Goal: Task Accomplishment & Management: Manage account settings

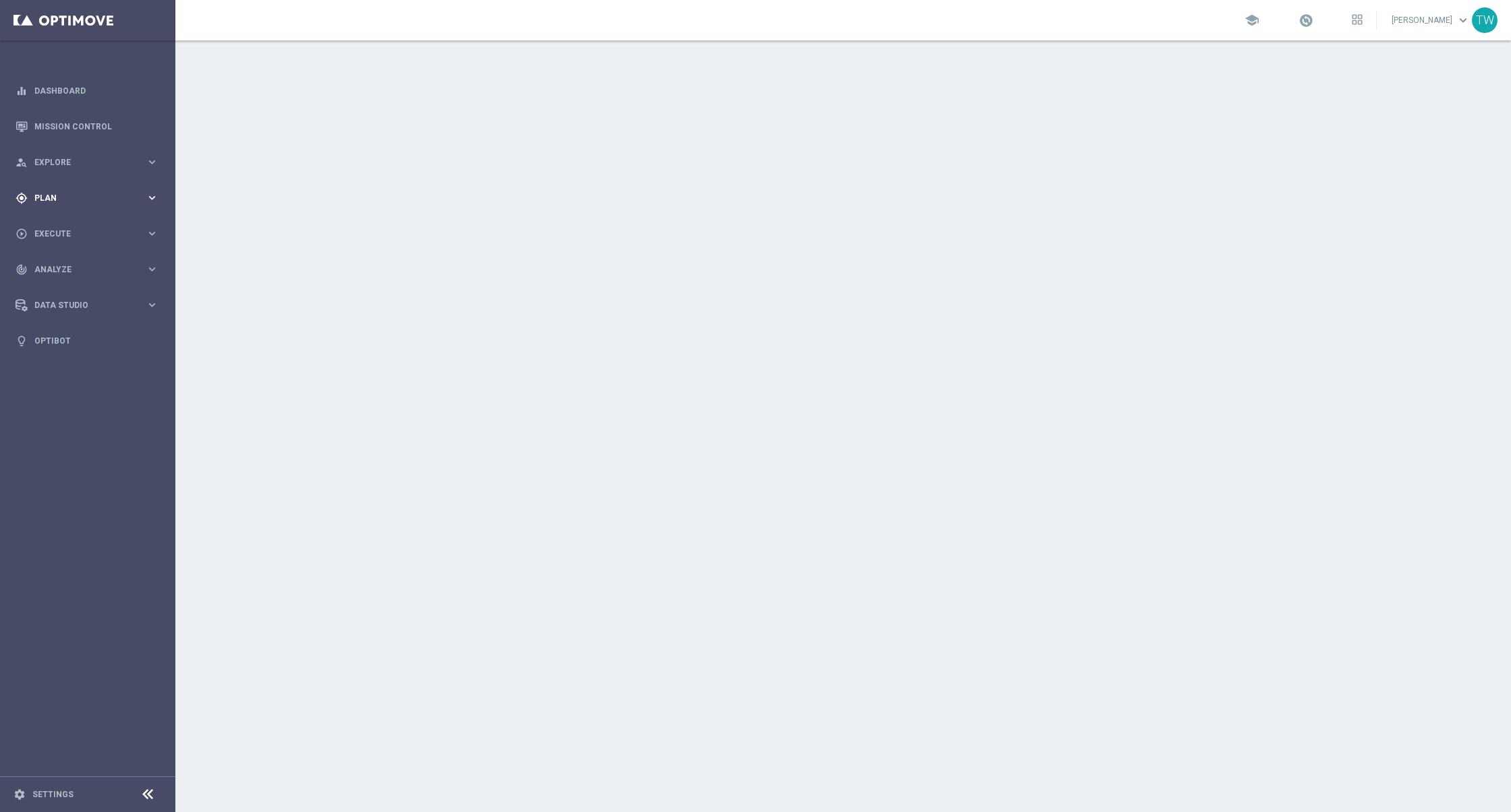
click at [155, 202] on icon "keyboard_arrow_right" at bounding box center [152, 197] width 13 height 13
click at [69, 223] on accordion "equalizer Dashboard Mission Control" at bounding box center [87, 216] width 174 height 286
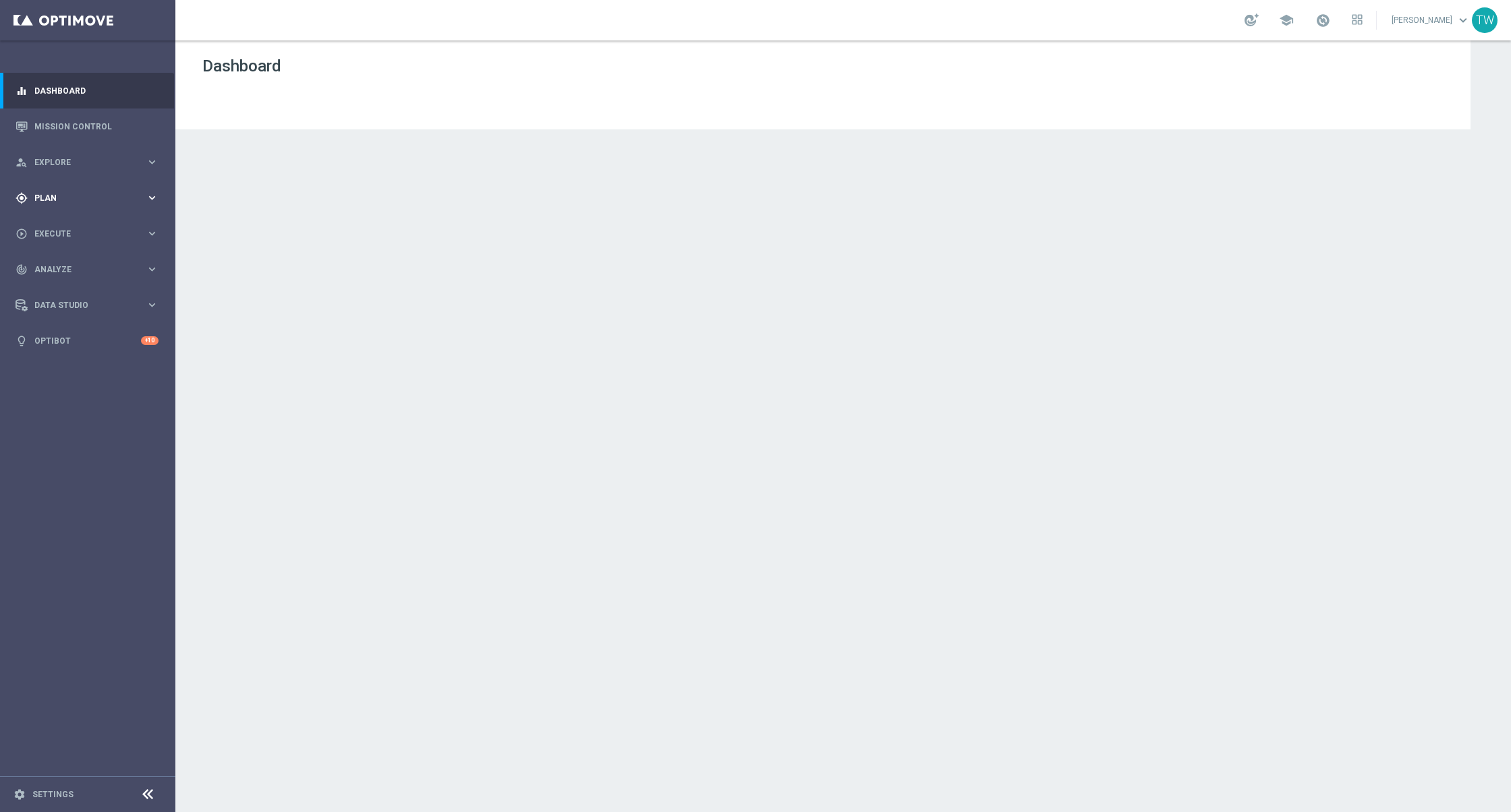
click at [55, 207] on div "gps_fixed Plan keyboard_arrow_right" at bounding box center [87, 198] width 174 height 36
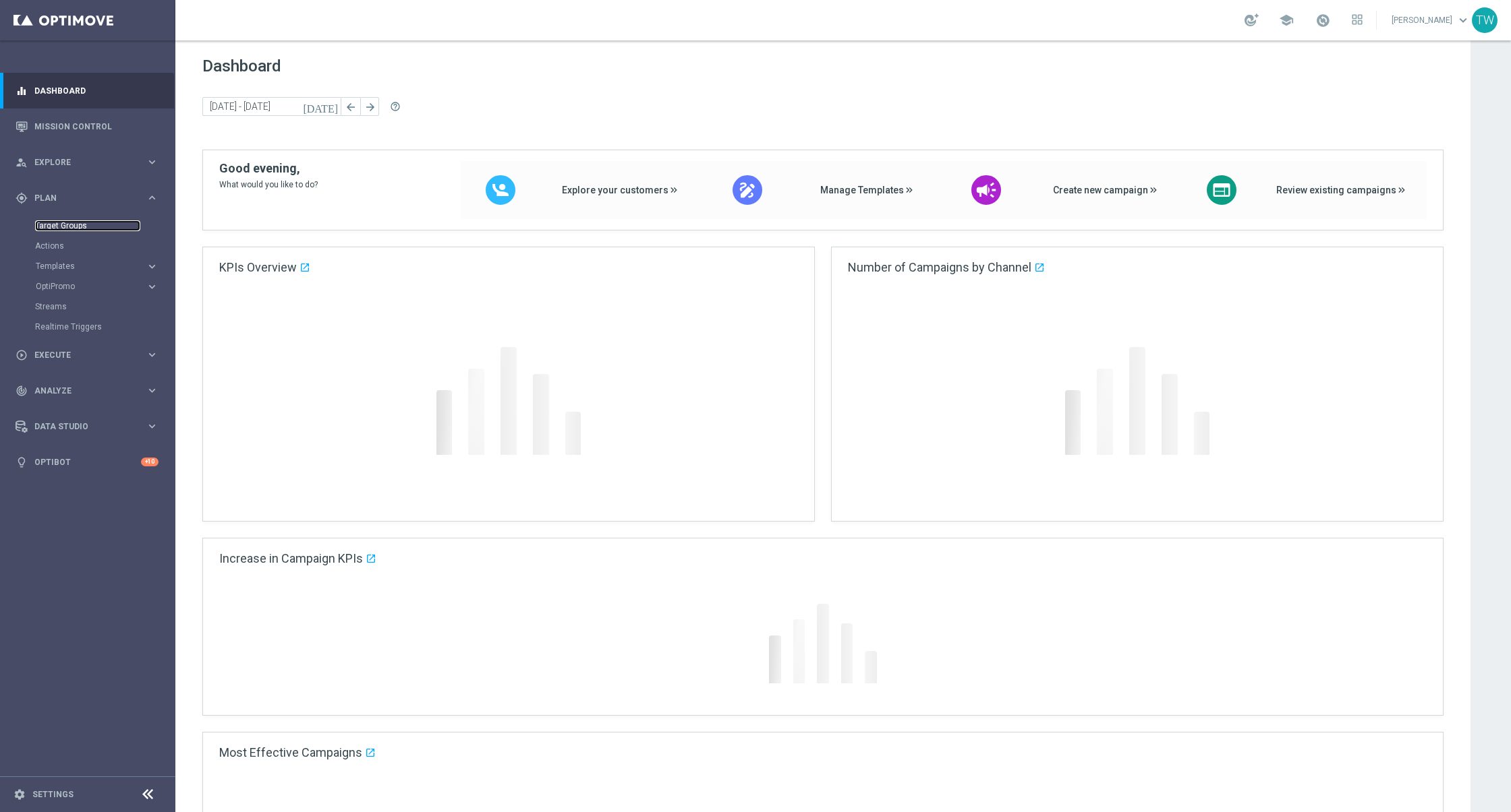
click at [55, 226] on link "Target Groups" at bounding box center [88, 226] width 105 height 11
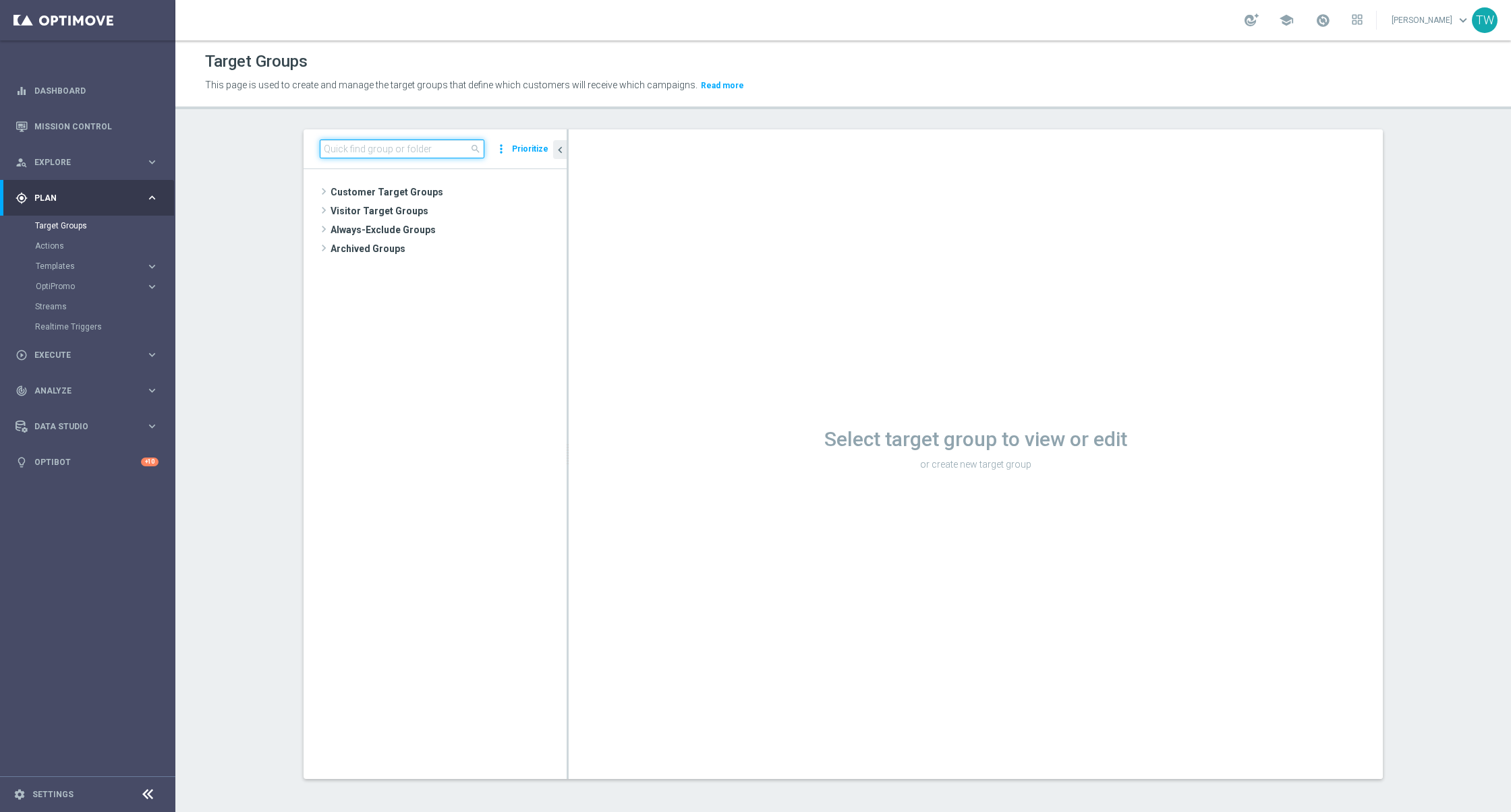
click at [403, 142] on input at bounding box center [402, 148] width 164 height 19
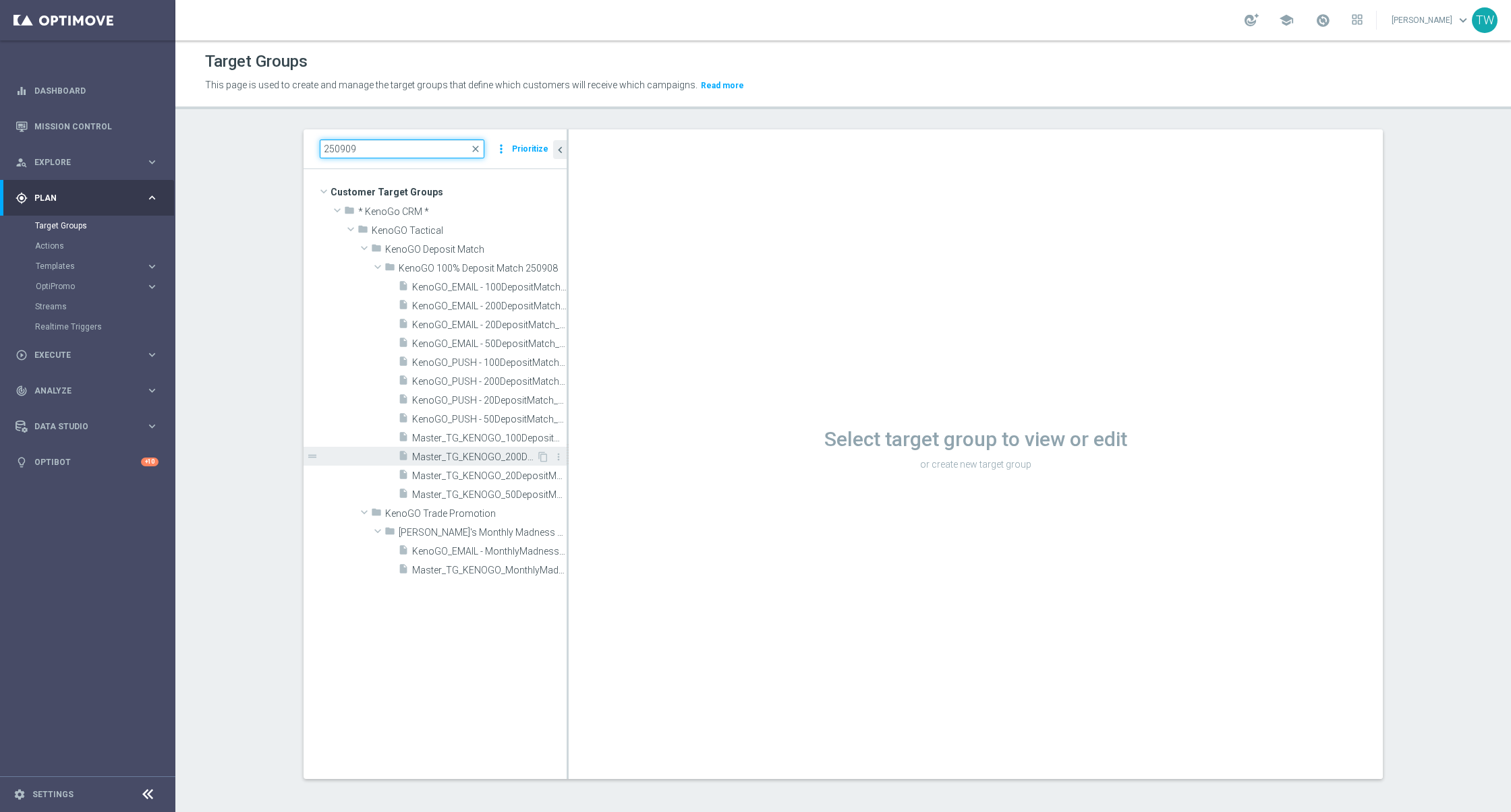
type input "250909"
click at [520, 454] on span "Master_TG_KENOGO_200DepositMatch_250909" at bounding box center [474, 457] width 124 height 12
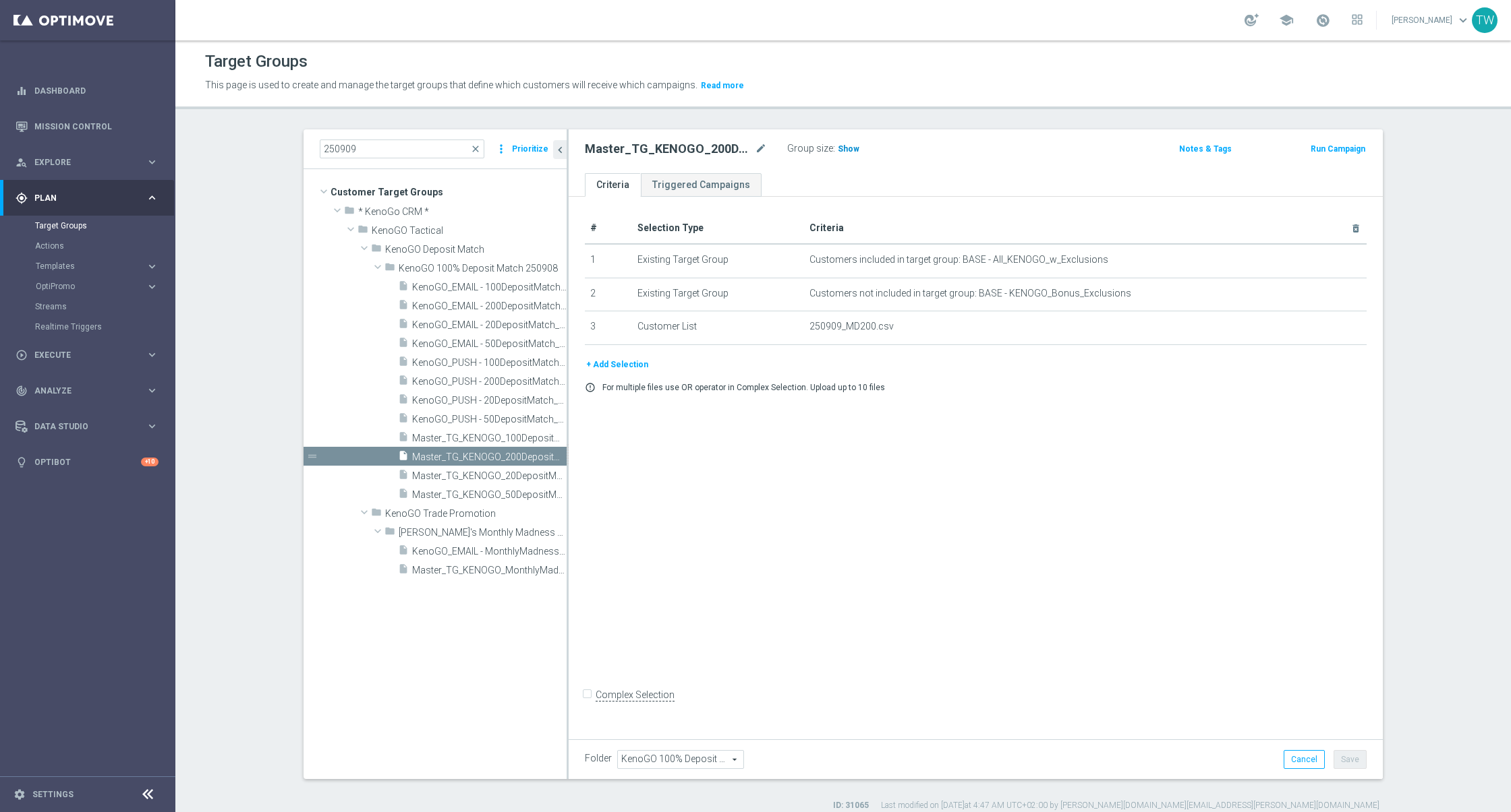
click at [844, 153] on span "Show" at bounding box center [848, 149] width 21 height 10
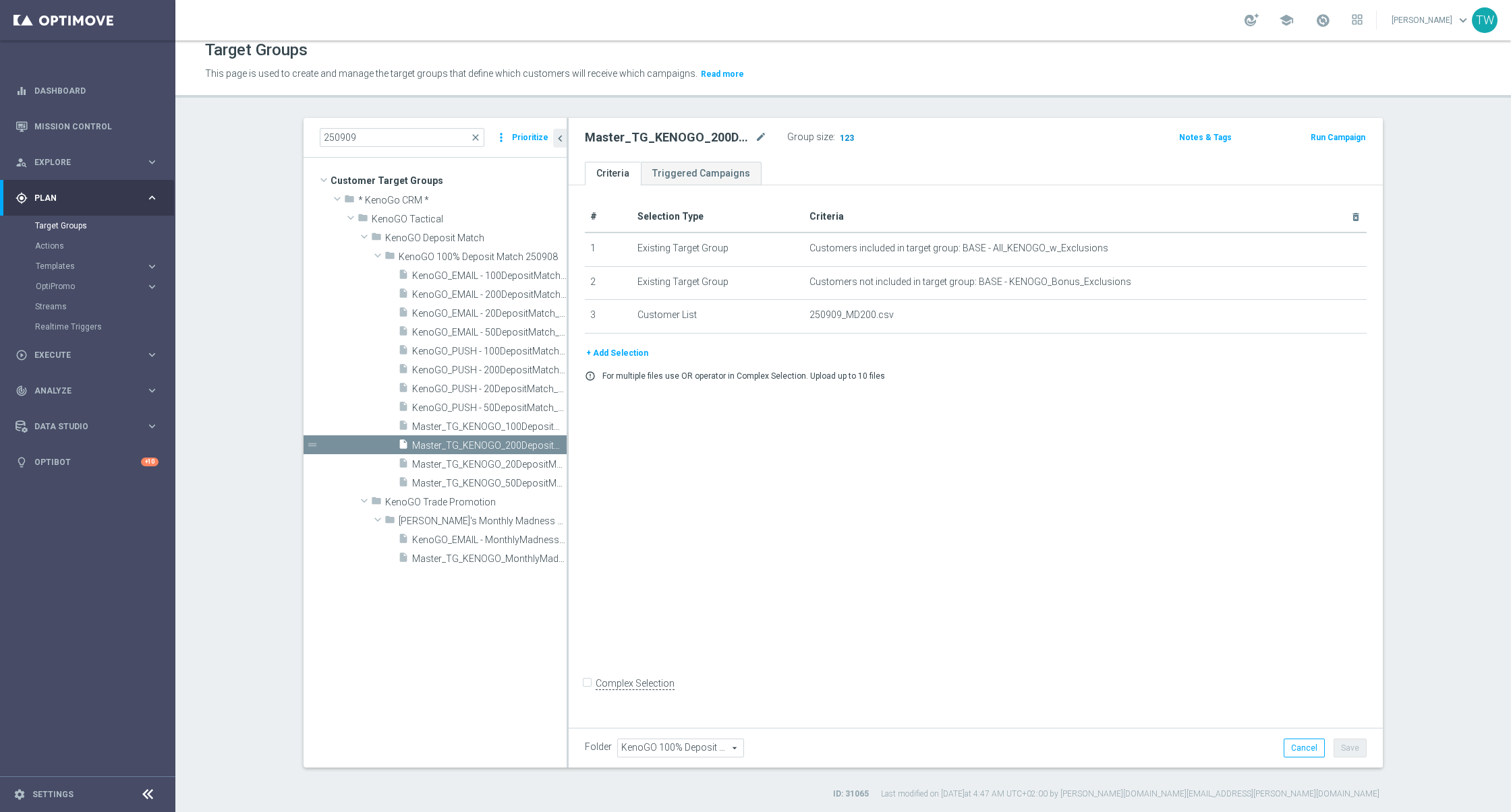
click at [851, 136] on span "123" at bounding box center [846, 139] width 17 height 13
click at [451, 427] on span "Master_TG_KENOGO_100DepositMatch_250909" at bounding box center [474, 427] width 124 height 12
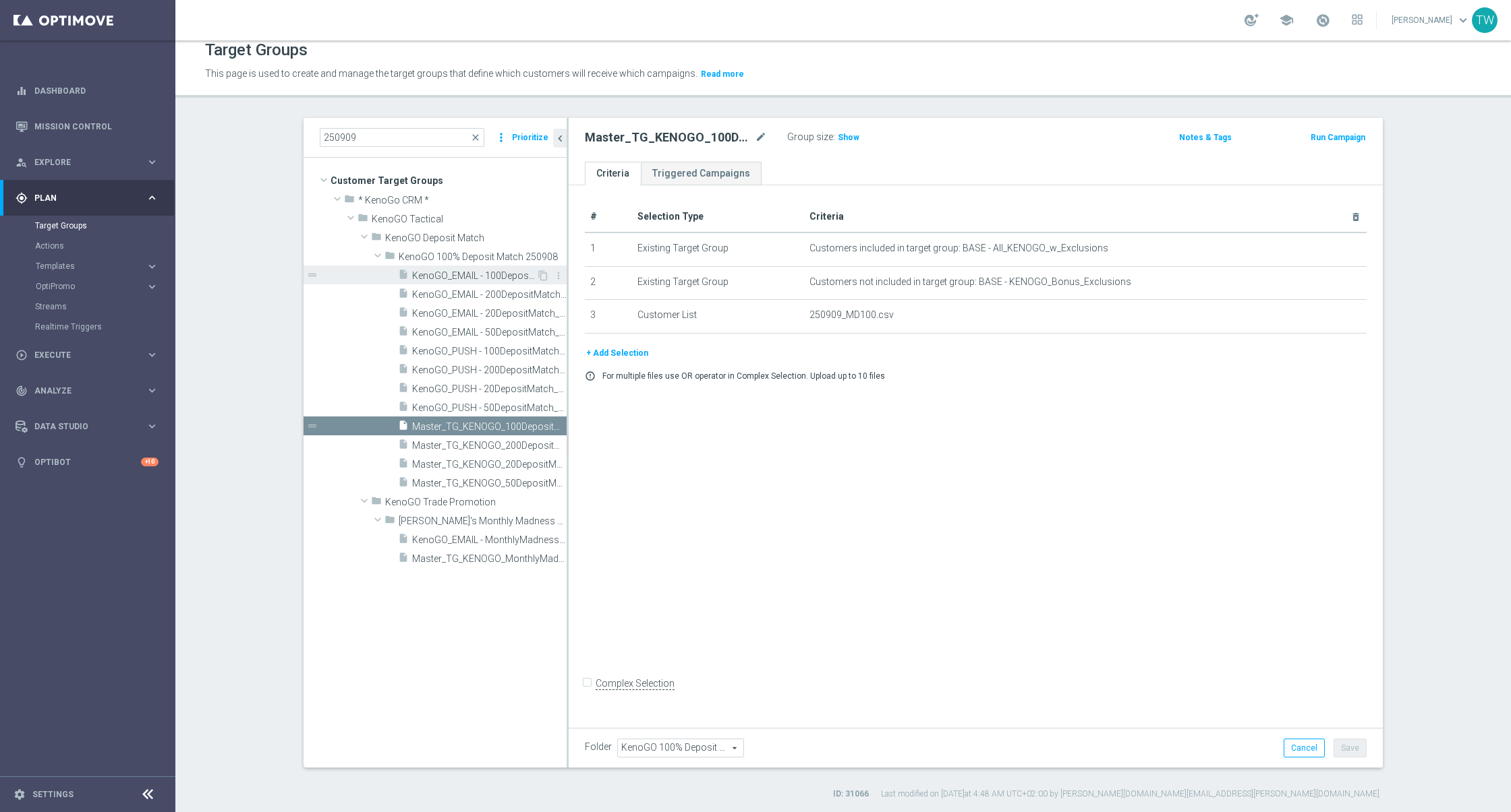
click at [487, 275] on span "KenoGO_EMAIL - 100DepositMatch_250909" at bounding box center [474, 276] width 124 height 12
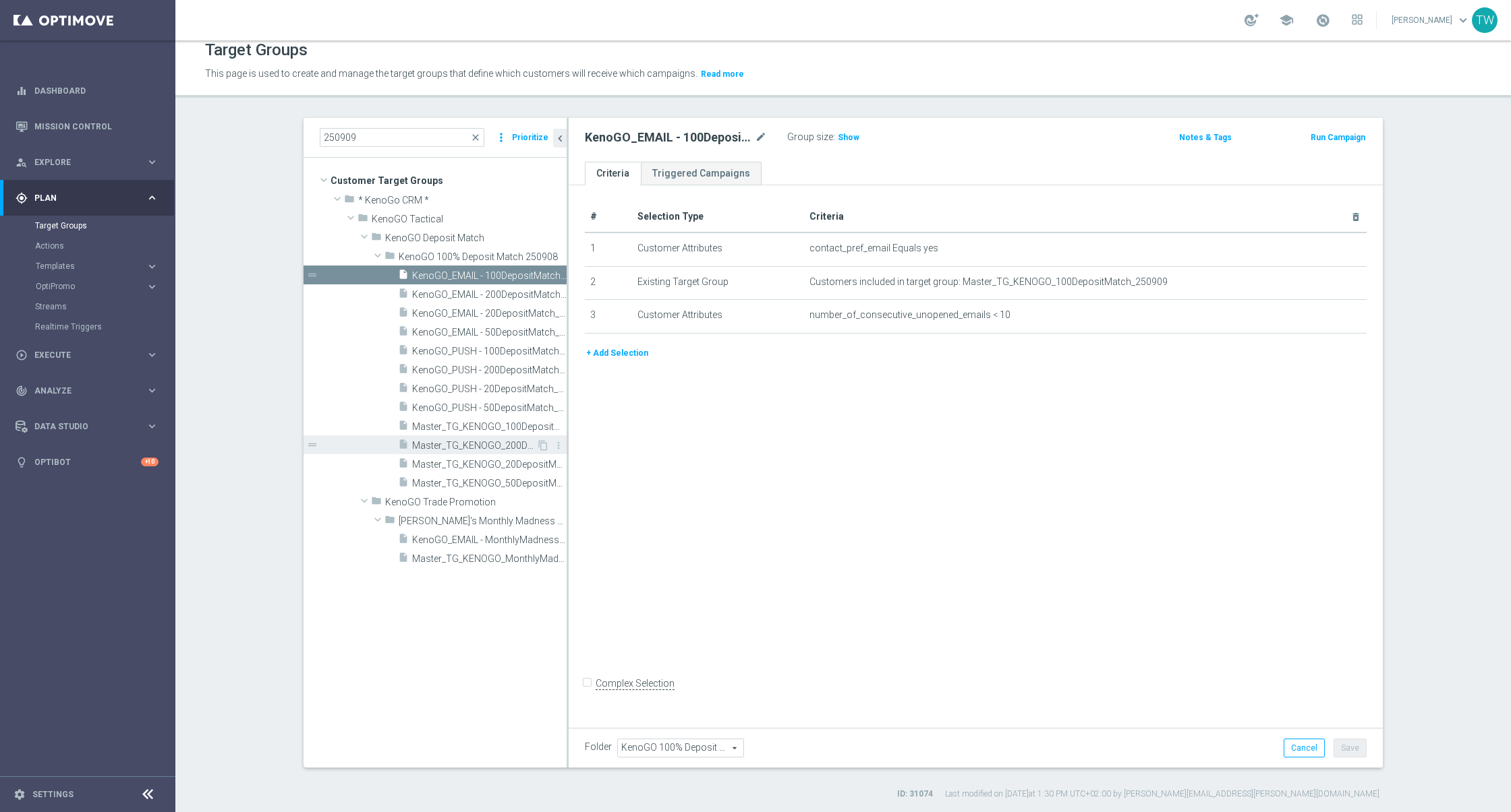
click at [474, 449] on span "Master_TG_KENOGO_200DepositMatch_250909" at bounding box center [474, 446] width 124 height 12
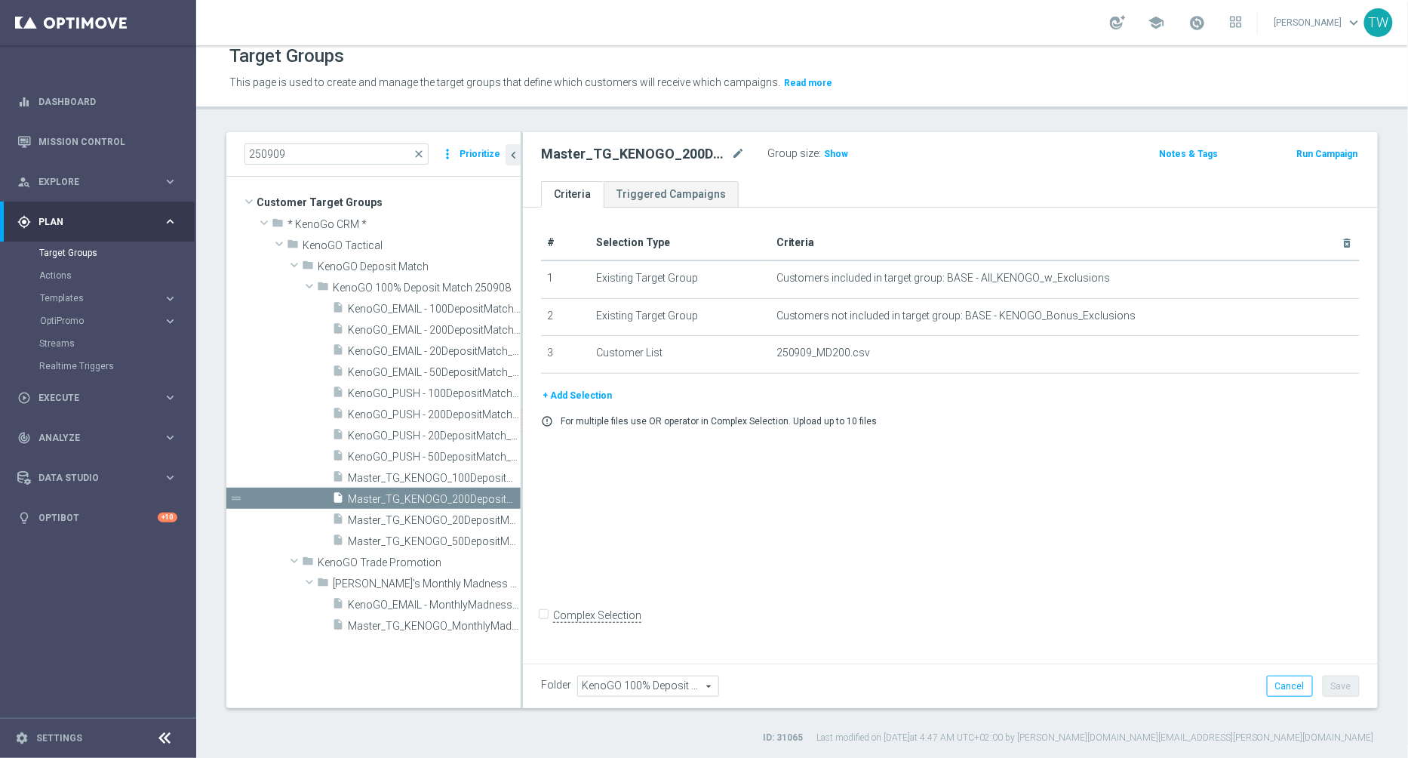
scroll to position [13, 0]
click at [413, 304] on span "KenoGO_EMAIL - 100DepositMatch_250909" at bounding box center [417, 309] width 139 height 13
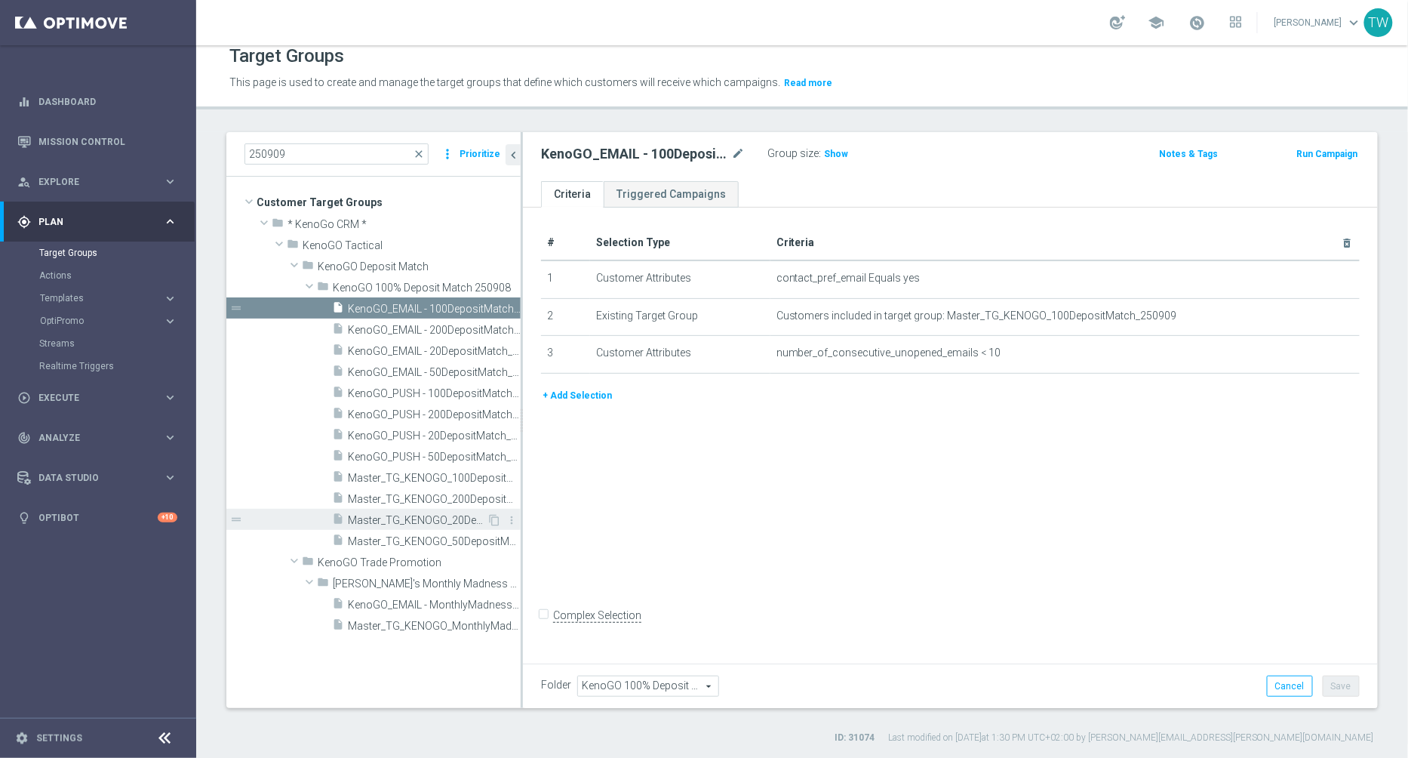
click at [402, 526] on div "insert_drive_file Master_TG_KENOGO_20DepositMatch_250909" at bounding box center [409, 519] width 155 height 21
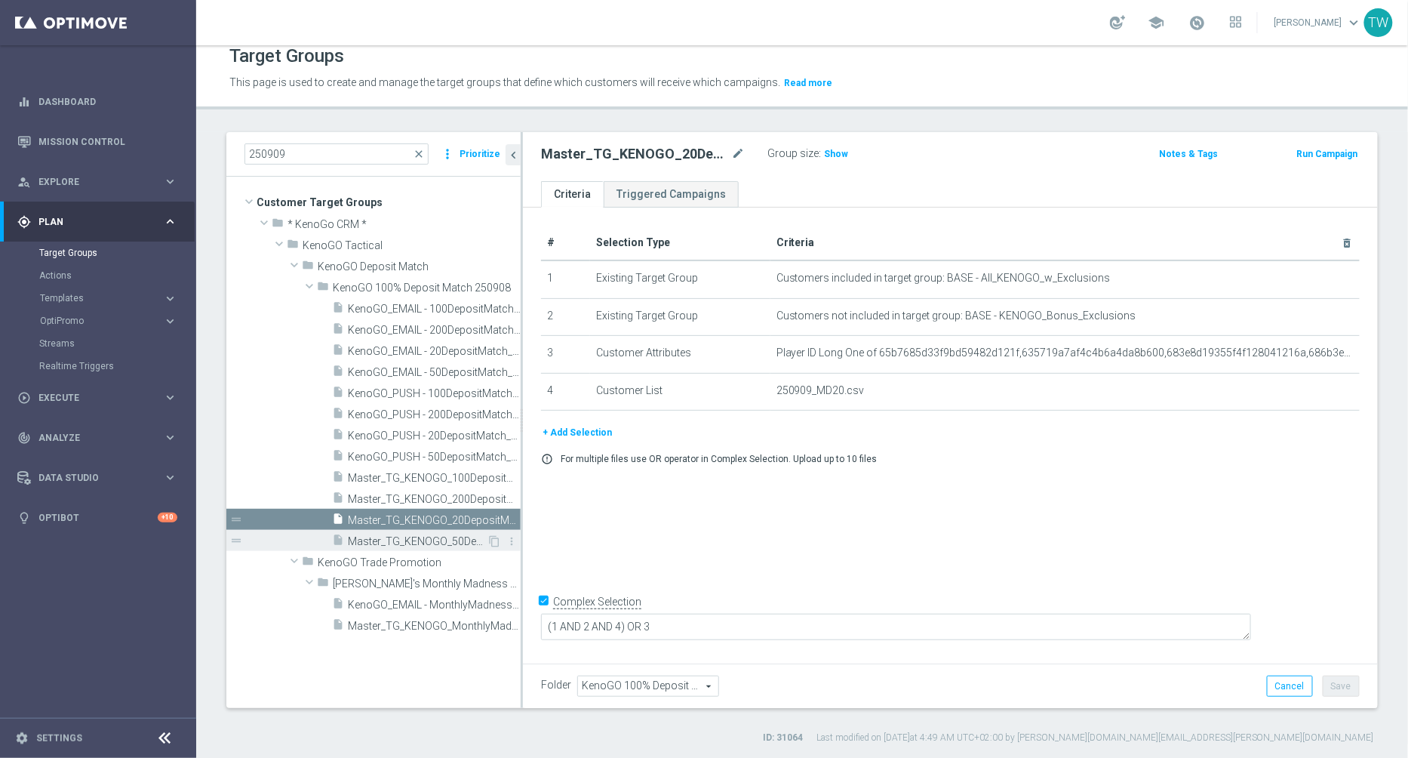
click at [404, 539] on span "Master_TG_KENOGO_50DepositMatch_250909" at bounding box center [417, 541] width 139 height 13
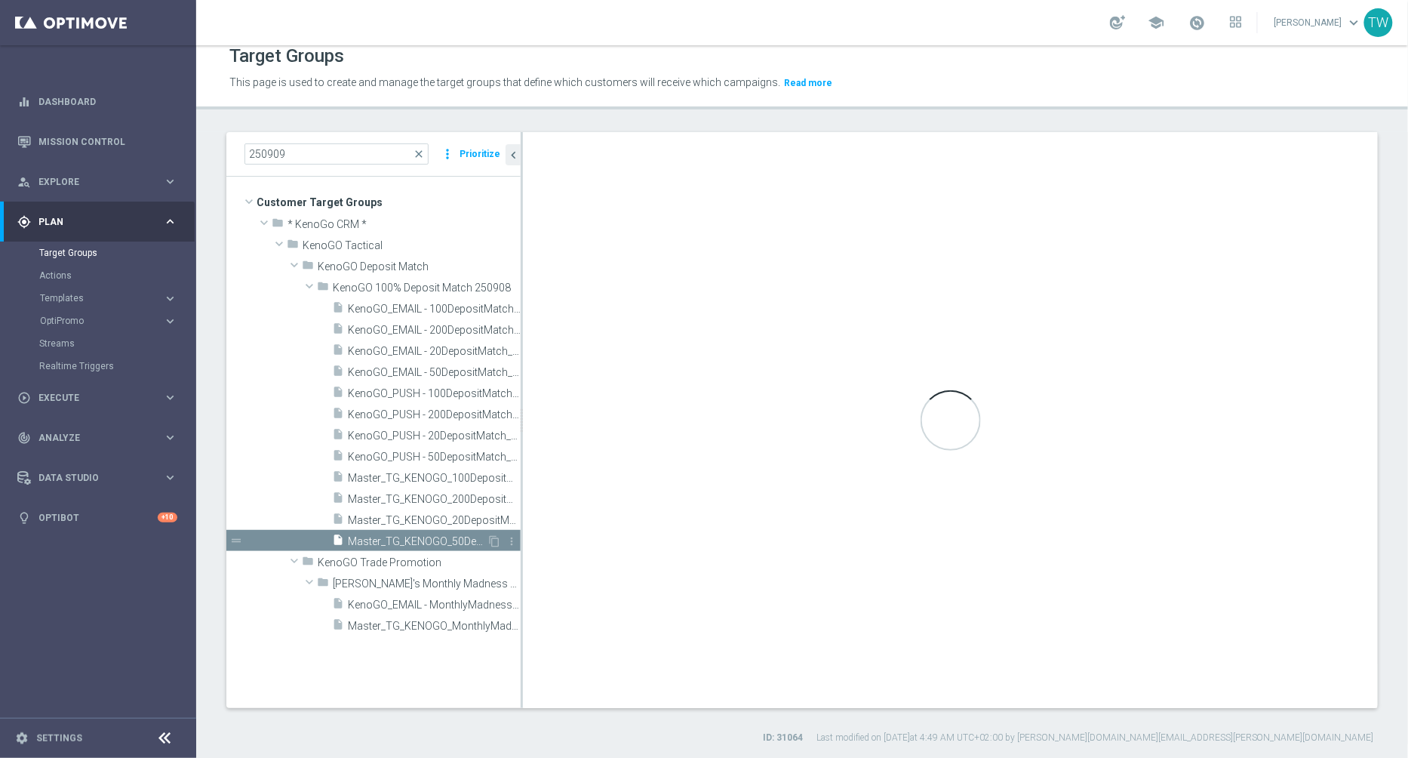
checkbox input "false"
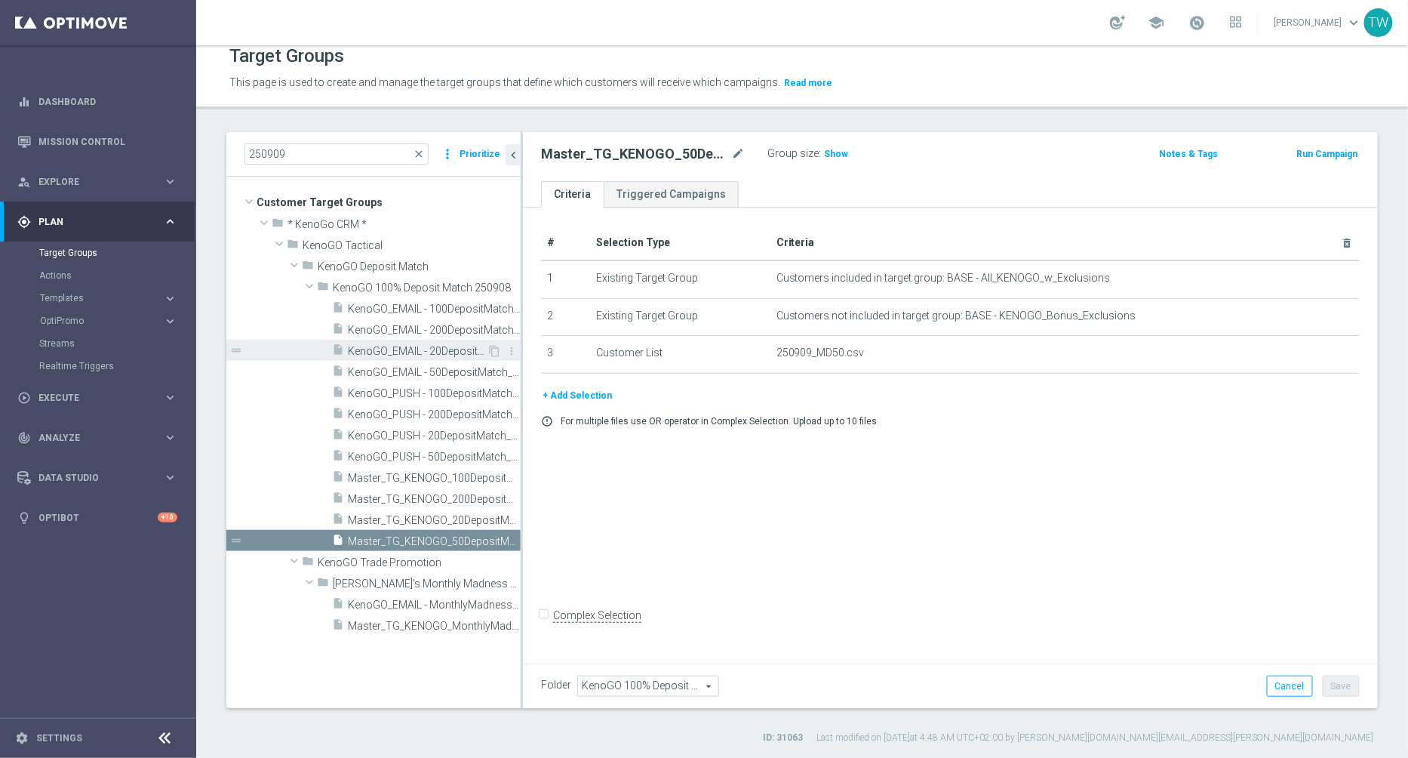
click at [410, 346] on span "KenoGO_EMAIL - 20DepositMatch_250909" at bounding box center [417, 351] width 139 height 13
